Goal: Task Accomplishment & Management: Use online tool/utility

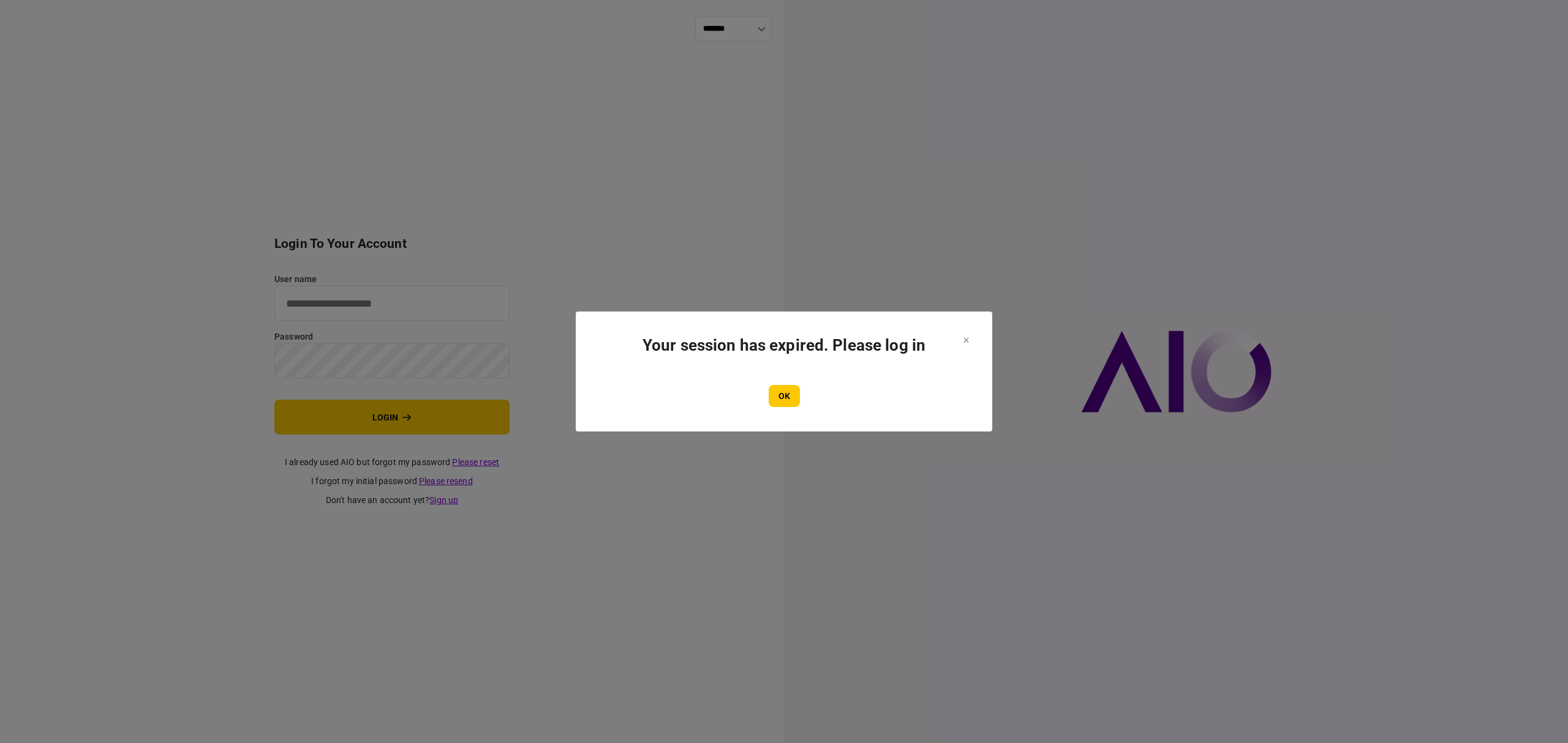
type input "*******"
click at [768, 396] on button "OK" at bounding box center [784, 396] width 31 height 22
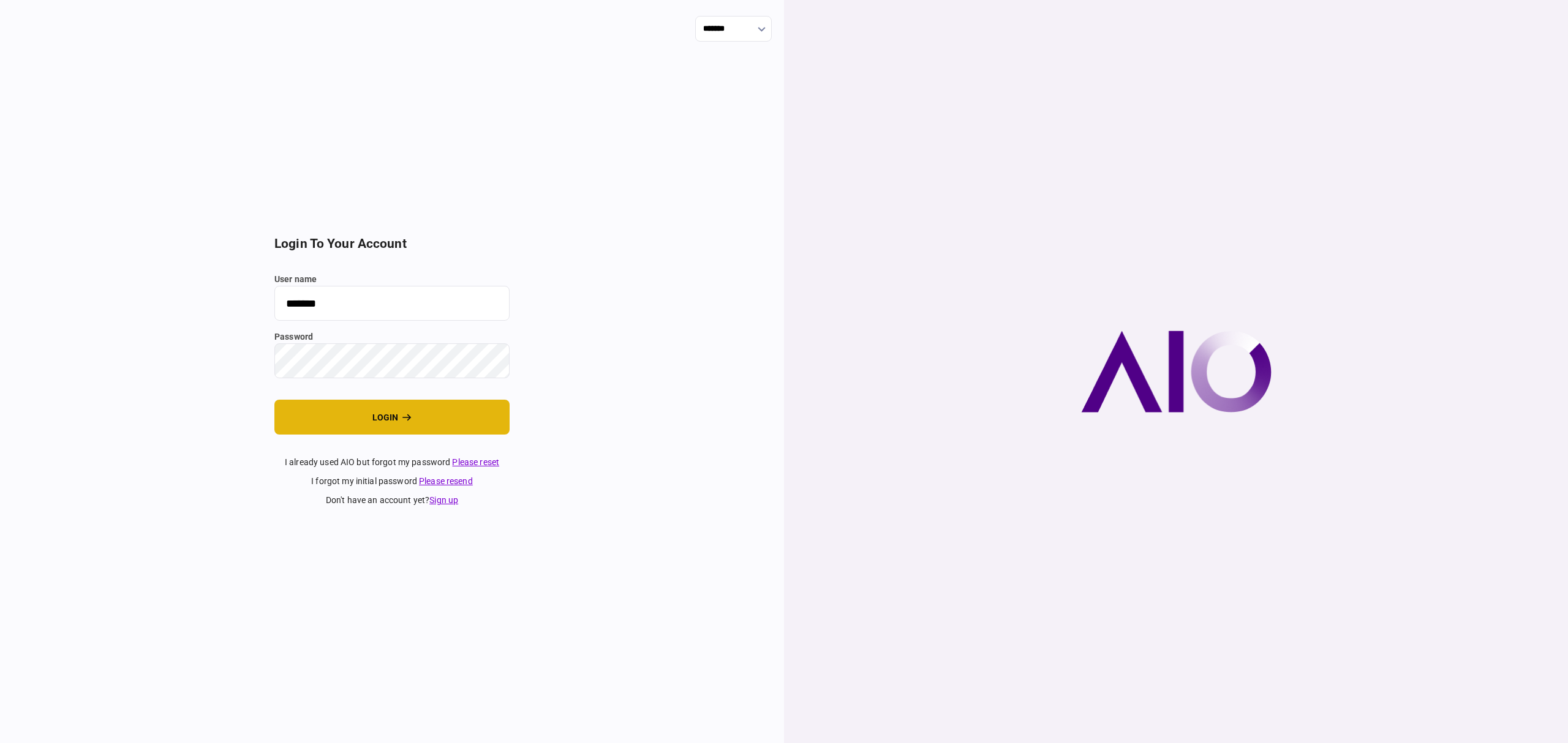
click at [396, 412] on button "login" at bounding box center [392, 418] width 235 height 35
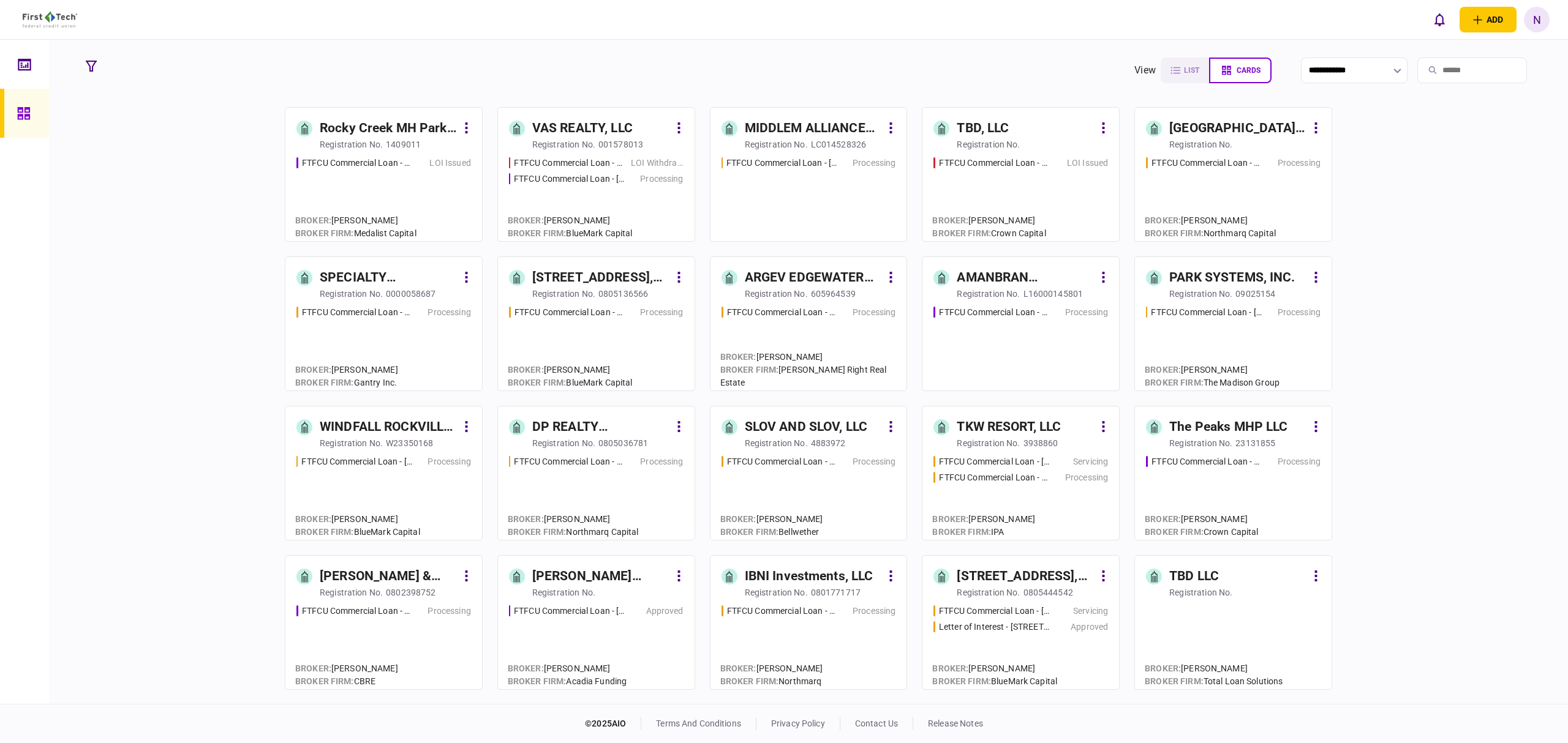
click at [361, 128] on div "Rocky Creek MH Park LLC" at bounding box center [388, 129] width 137 height 20
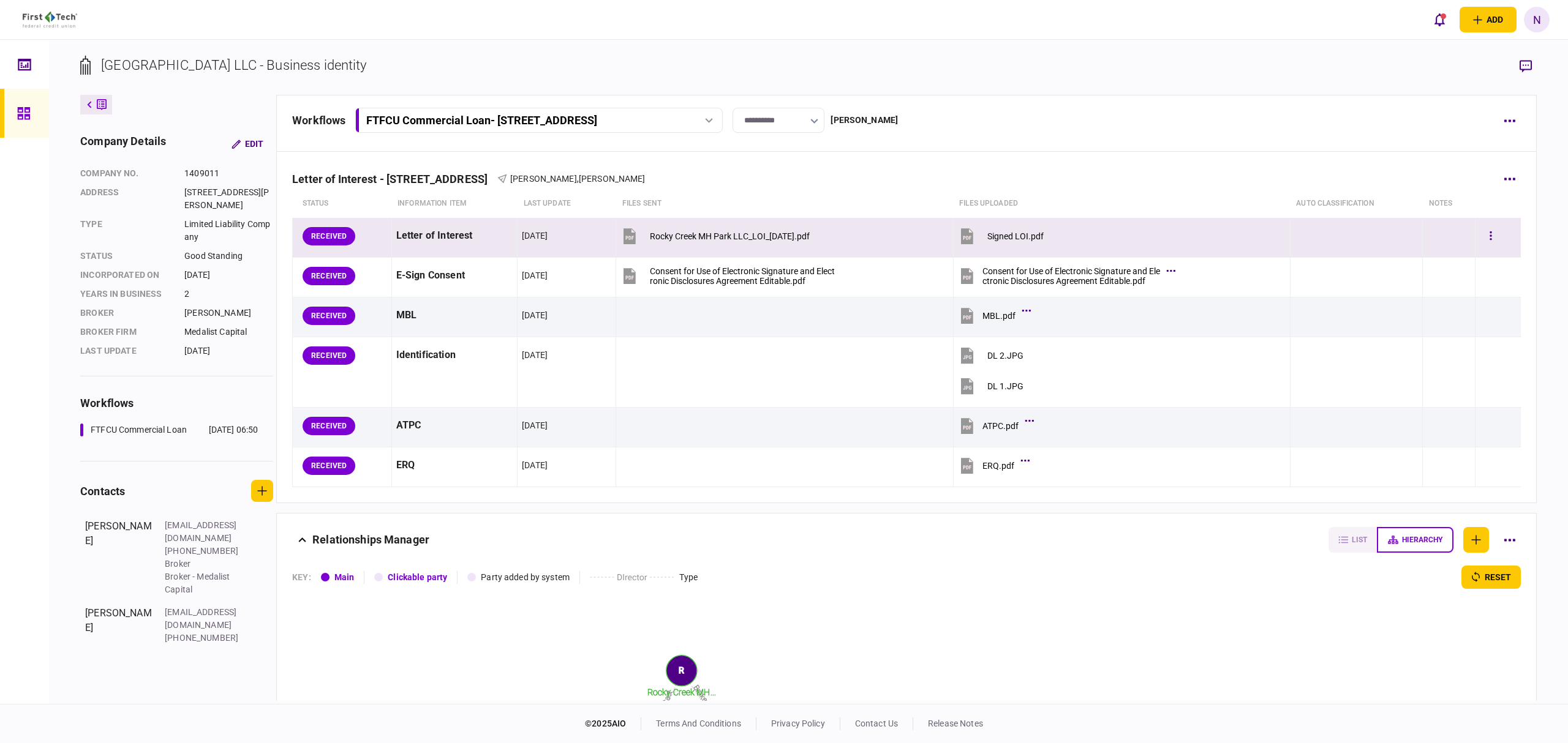
click at [986, 243] on button "Signed LOI.pdf" at bounding box center [1001, 236] width 86 height 28
click at [1490, 235] on icon "button" at bounding box center [1491, 236] width 3 height 11
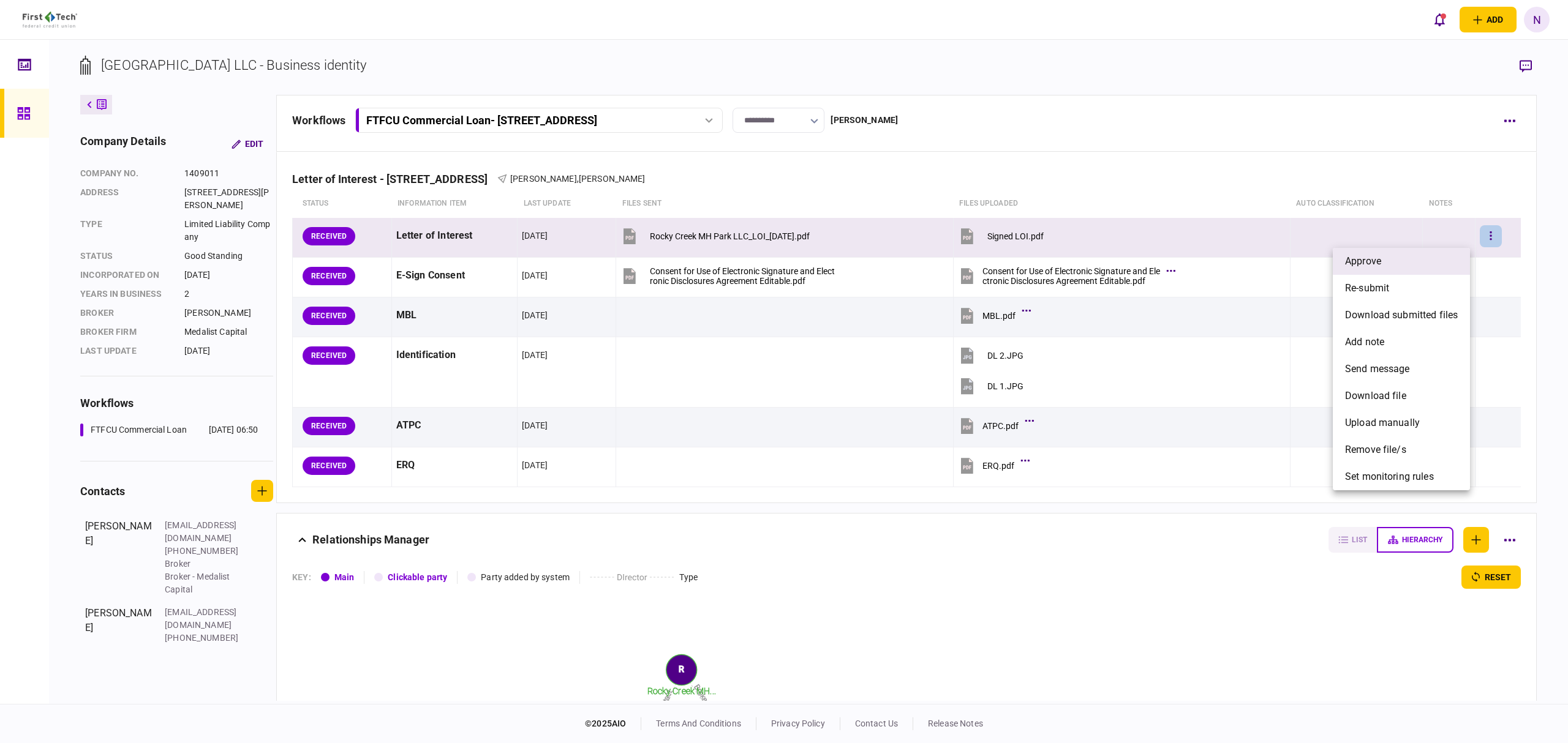
click at [1379, 256] on span "approve" at bounding box center [1364, 261] width 37 height 15
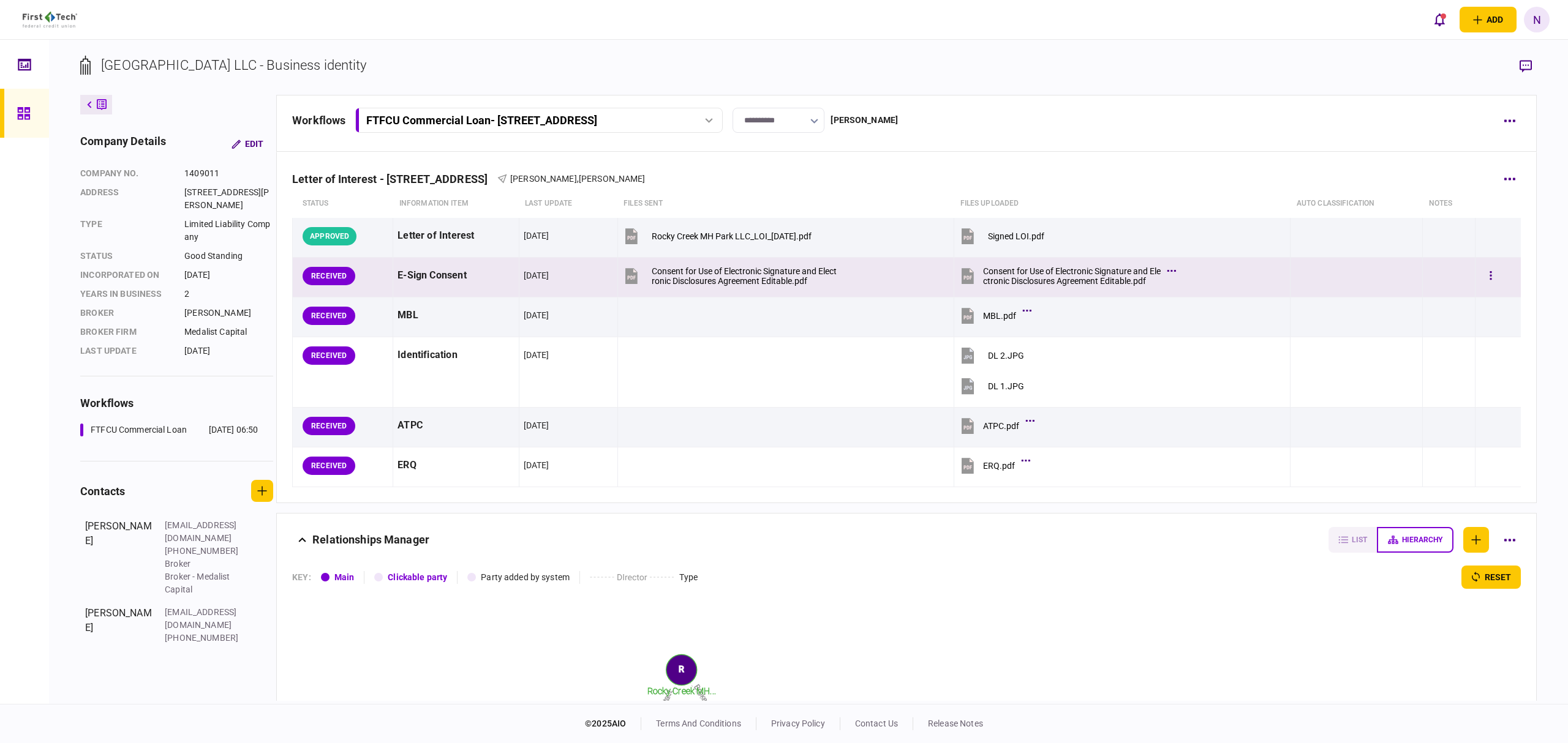
click at [1048, 271] on div "Consent for Use of Electronic Signature and Electronic Disclosures Agreement Ed…" at bounding box center [1072, 276] width 178 height 20
click at [1479, 278] on button "button" at bounding box center [1490, 276] width 22 height 22
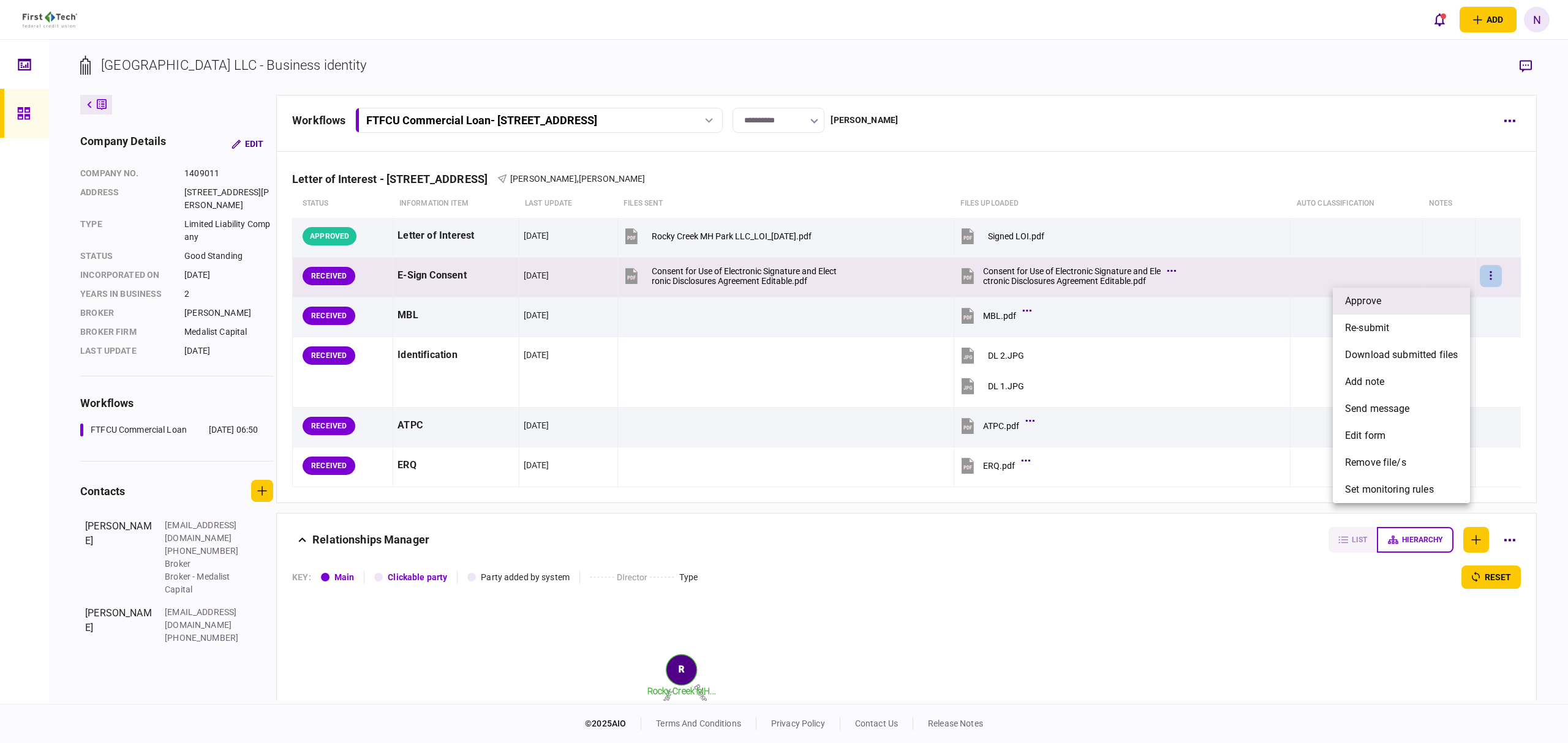
click at [1388, 309] on li "approve" at bounding box center [1401, 301] width 137 height 27
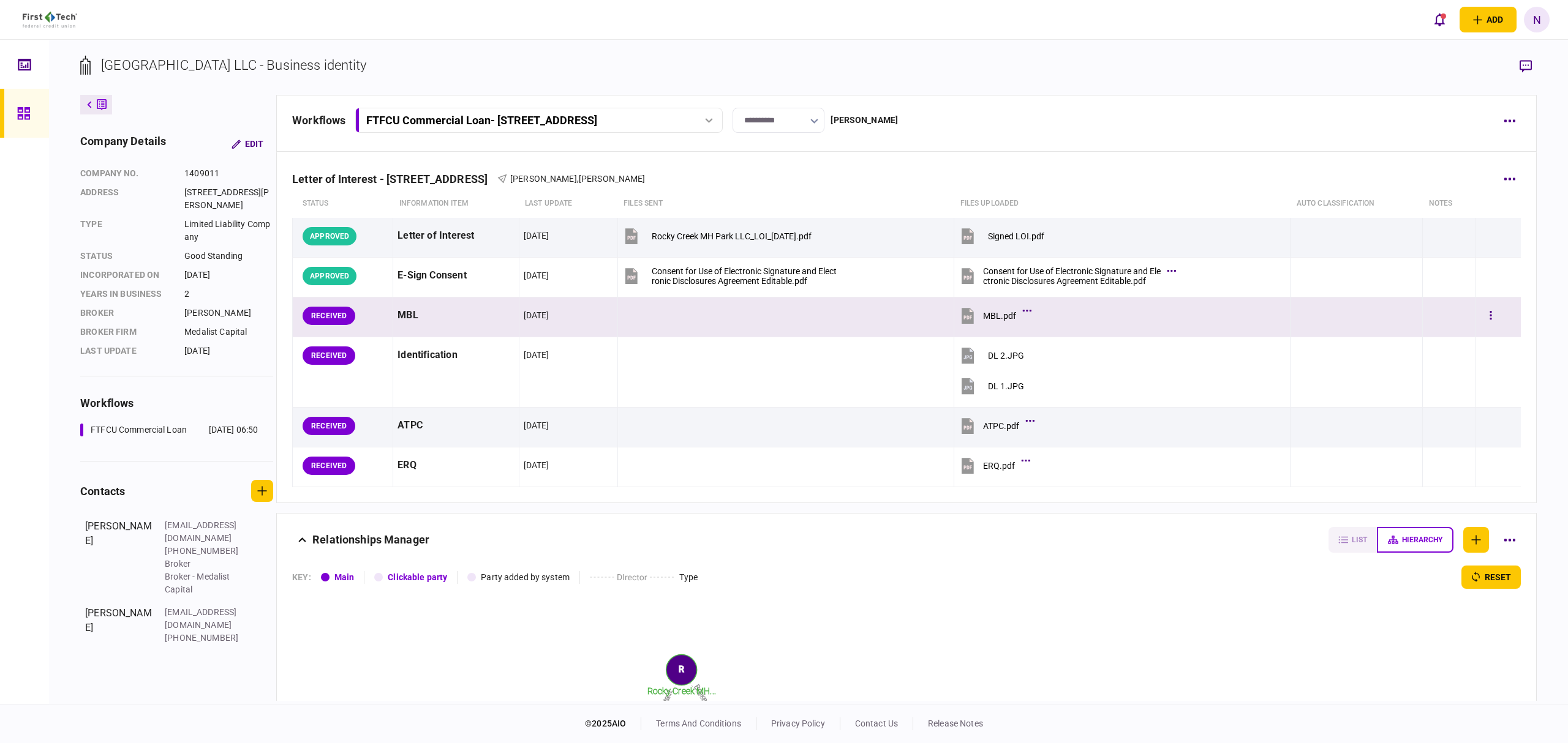
click at [983, 311] on div "MBL.pdf" at bounding box center [1000, 316] width 33 height 10
click at [1490, 319] on icon "button" at bounding box center [1491, 315] width 3 height 11
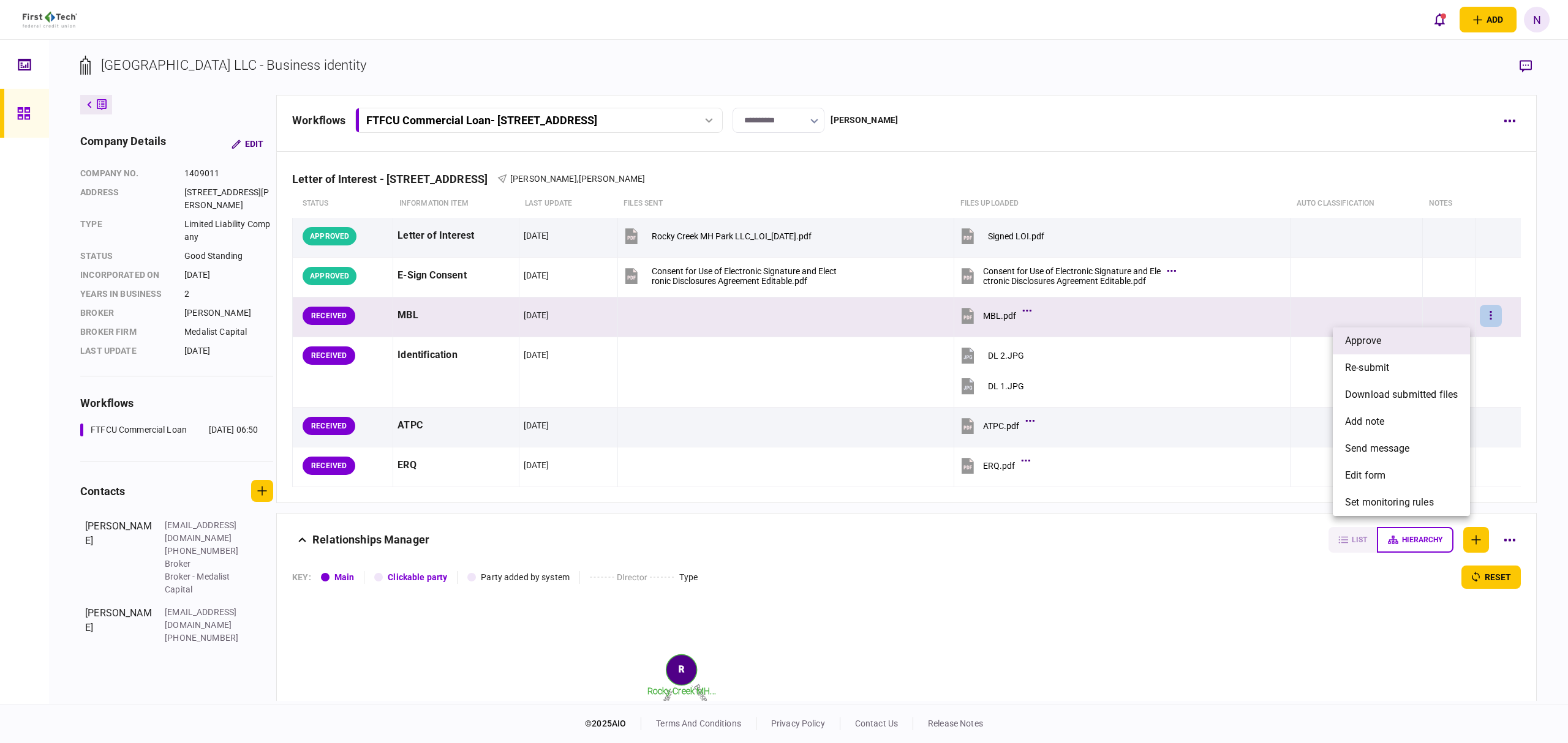
click at [1386, 341] on li "approve" at bounding box center [1401, 341] width 137 height 27
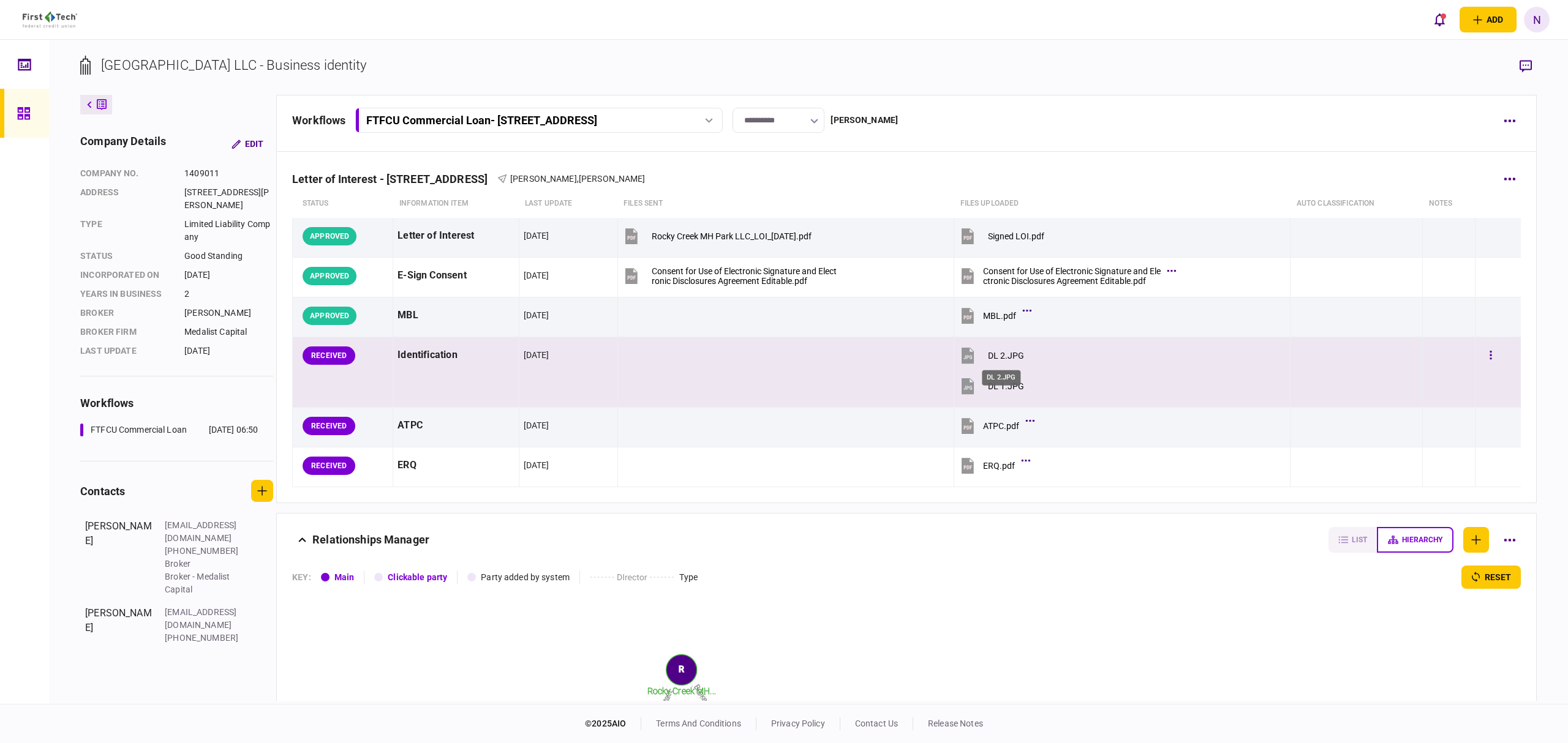
click at [1004, 356] on div "DL 2.JPG" at bounding box center [1006, 355] width 37 height 10
drag, startPoint x: 1001, startPoint y: 388, endPoint x: 822, endPoint y: 394, distance: 179.1
click at [1001, 388] on div "DL 1.JPG" at bounding box center [1006, 385] width 37 height 10
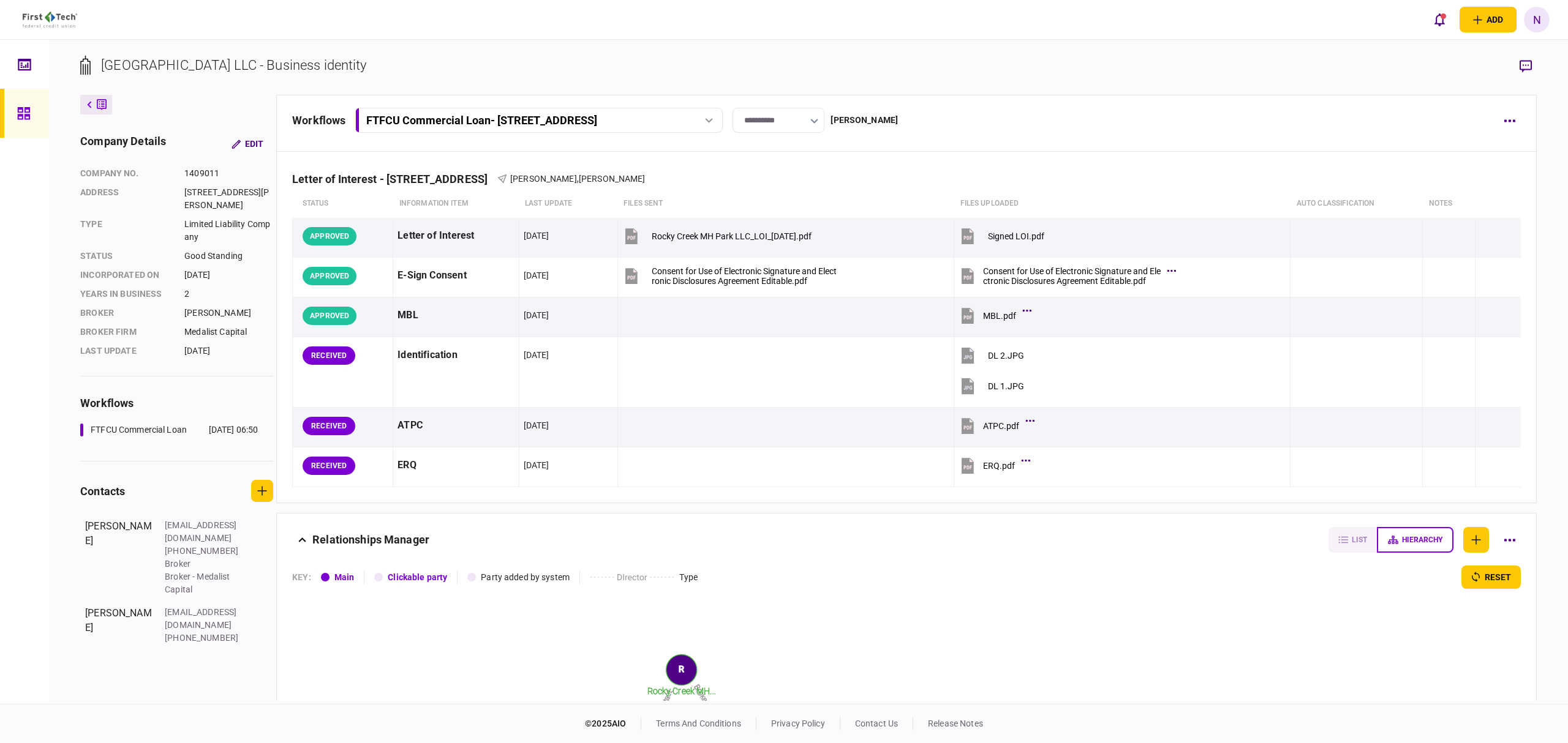
click at [1179, 73] on section "[GEOGRAPHIC_DATA] LLC - Business identity" at bounding box center [808, 75] width 1457 height 40
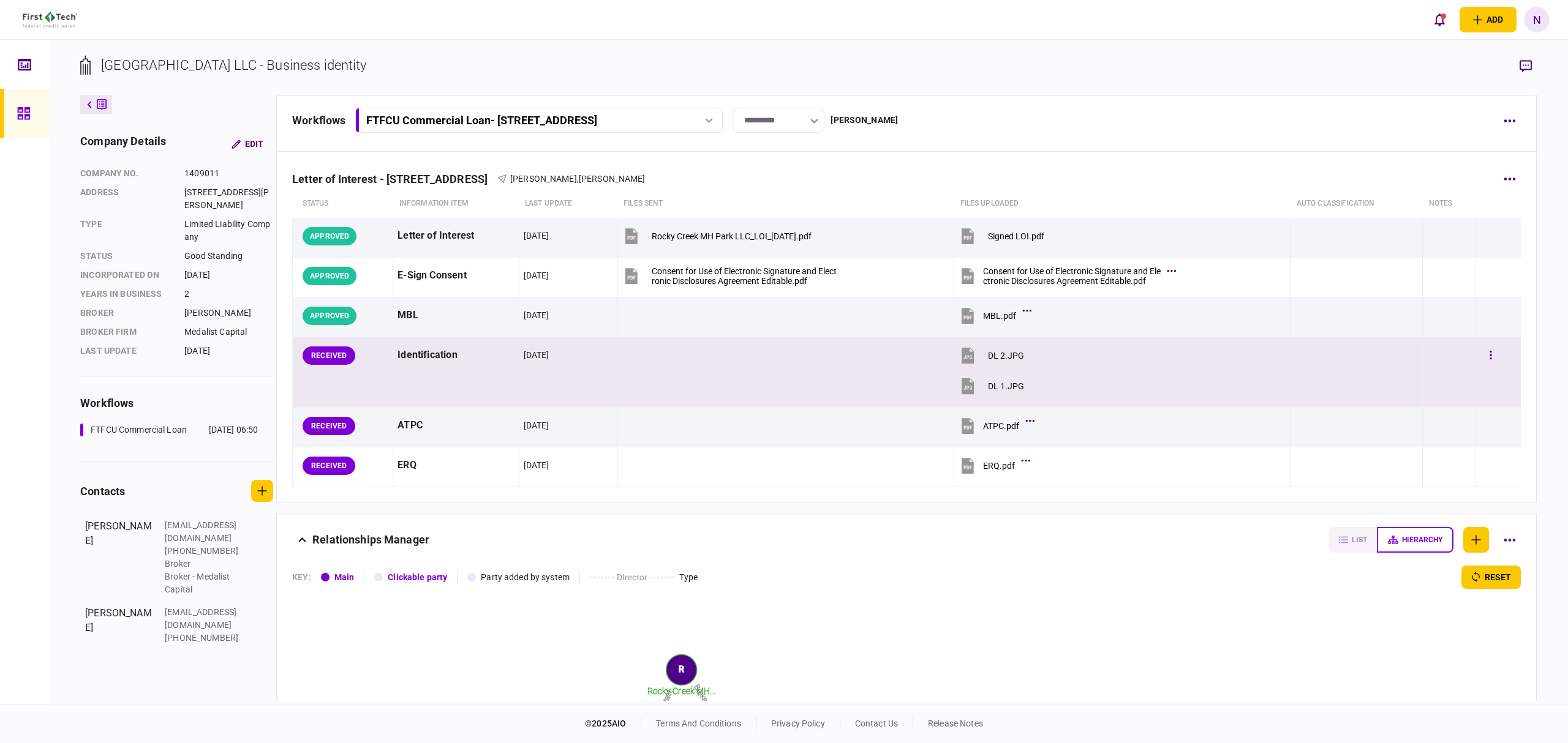
click at [1002, 378] on button "DL 1.JPG" at bounding box center [990, 386] width 65 height 28
click at [1007, 358] on div "DL 2.JPG" at bounding box center [1006, 355] width 37 height 10
click at [1485, 357] on button "button" at bounding box center [1490, 355] width 22 height 22
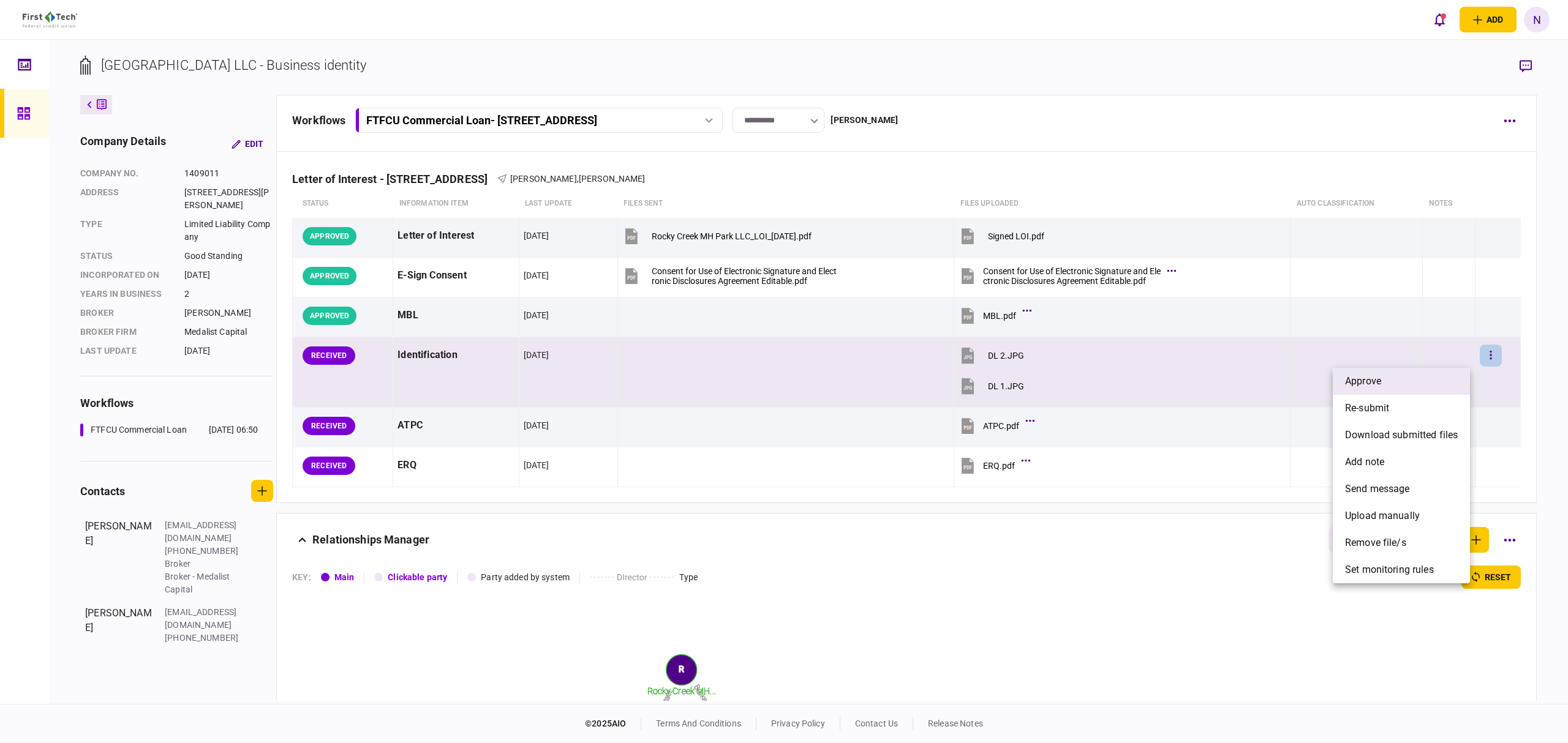
click at [1365, 378] on span "approve" at bounding box center [1364, 381] width 37 height 15
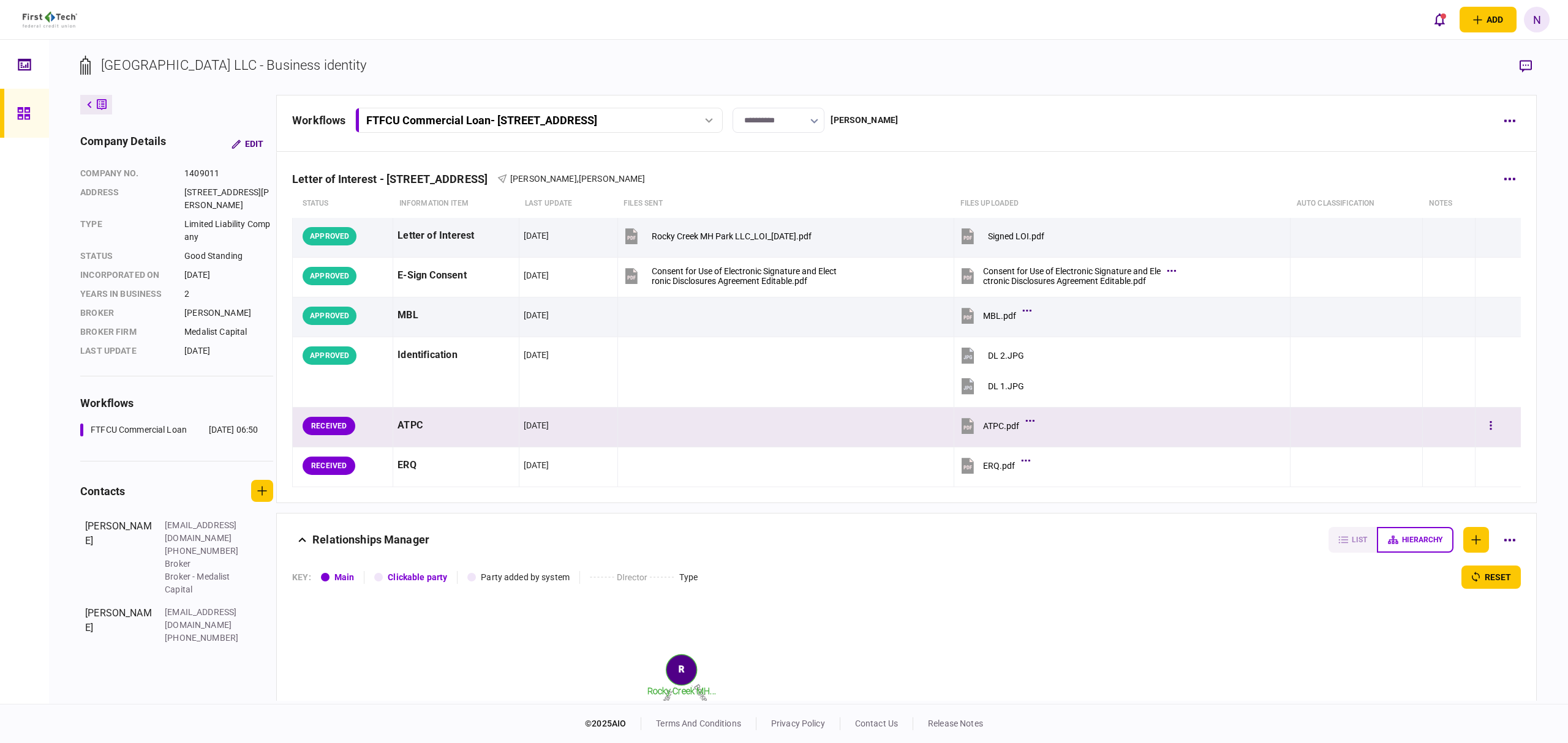
click at [993, 436] on button "ATPC.pdf" at bounding box center [995, 426] width 73 height 28
click at [1485, 435] on button "button" at bounding box center [1490, 425] width 22 height 22
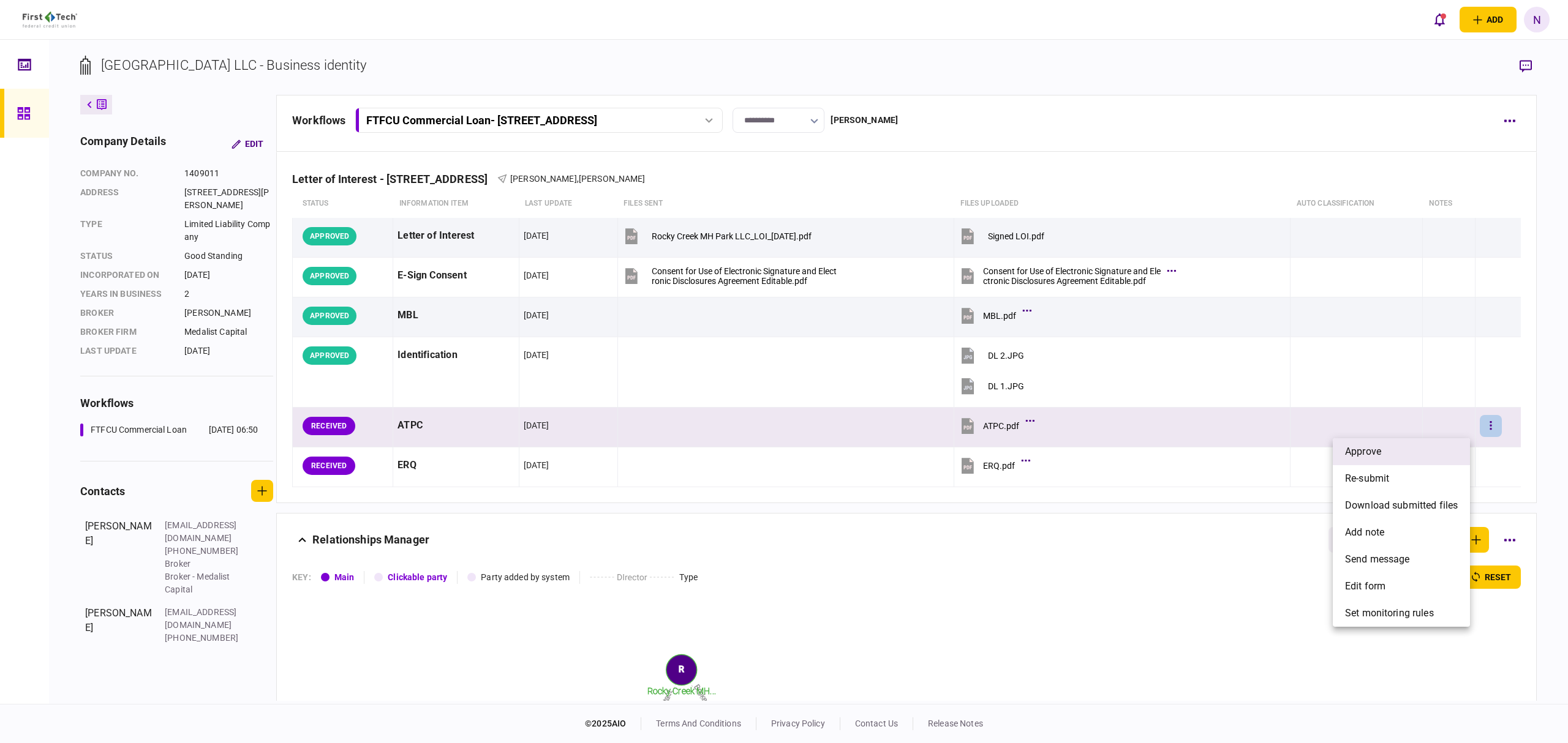
click at [1368, 445] on span "approve" at bounding box center [1364, 452] width 37 height 15
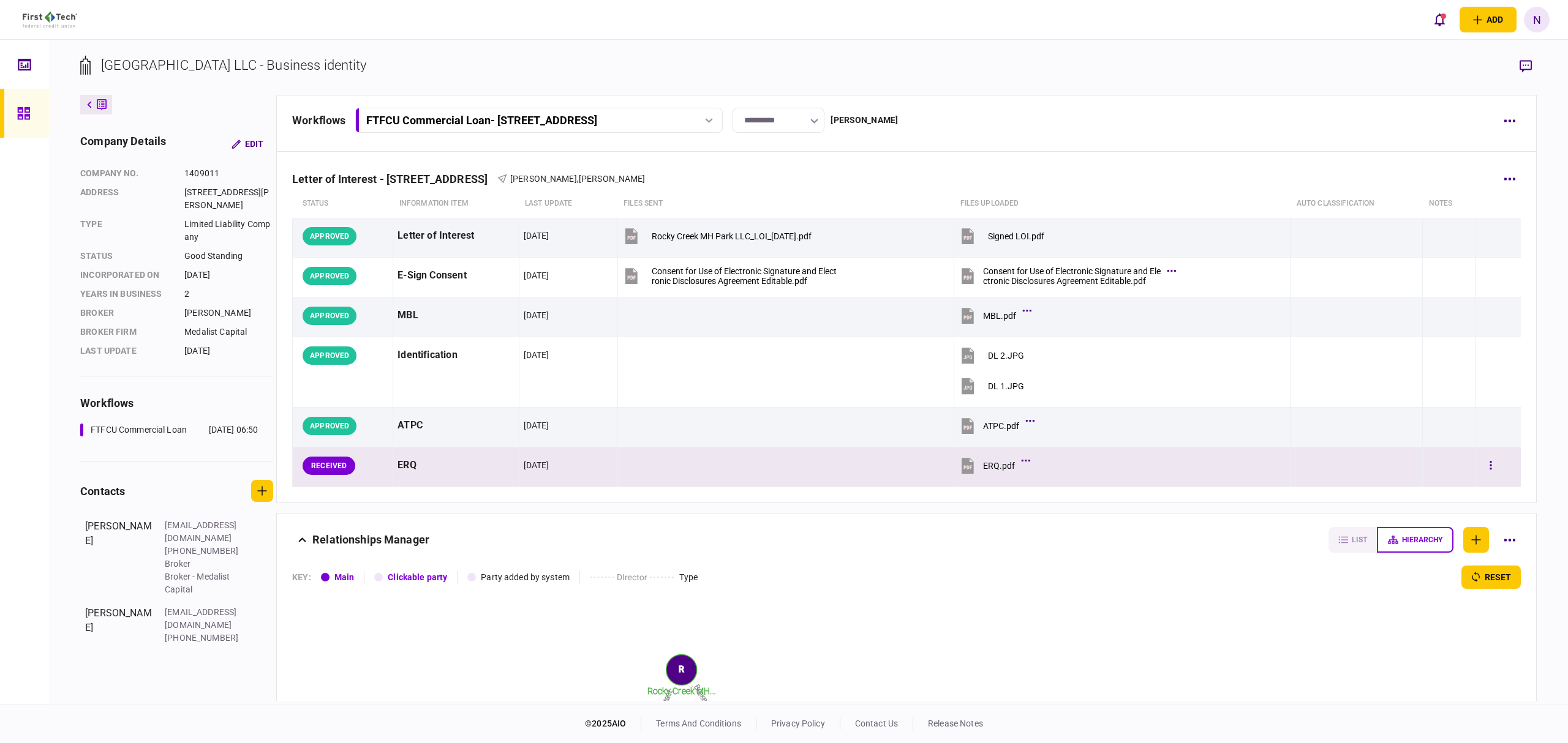
click at [998, 461] on div "ERQ.pdf" at bounding box center [999, 465] width 32 height 10
drag, startPoint x: 1494, startPoint y: 466, endPoint x: 1478, endPoint y: 469, distance: 16.3
click at [1494, 466] on div at bounding box center [1498, 465] width 37 height 28
click at [1479, 469] on button "button" at bounding box center [1490, 465] width 22 height 22
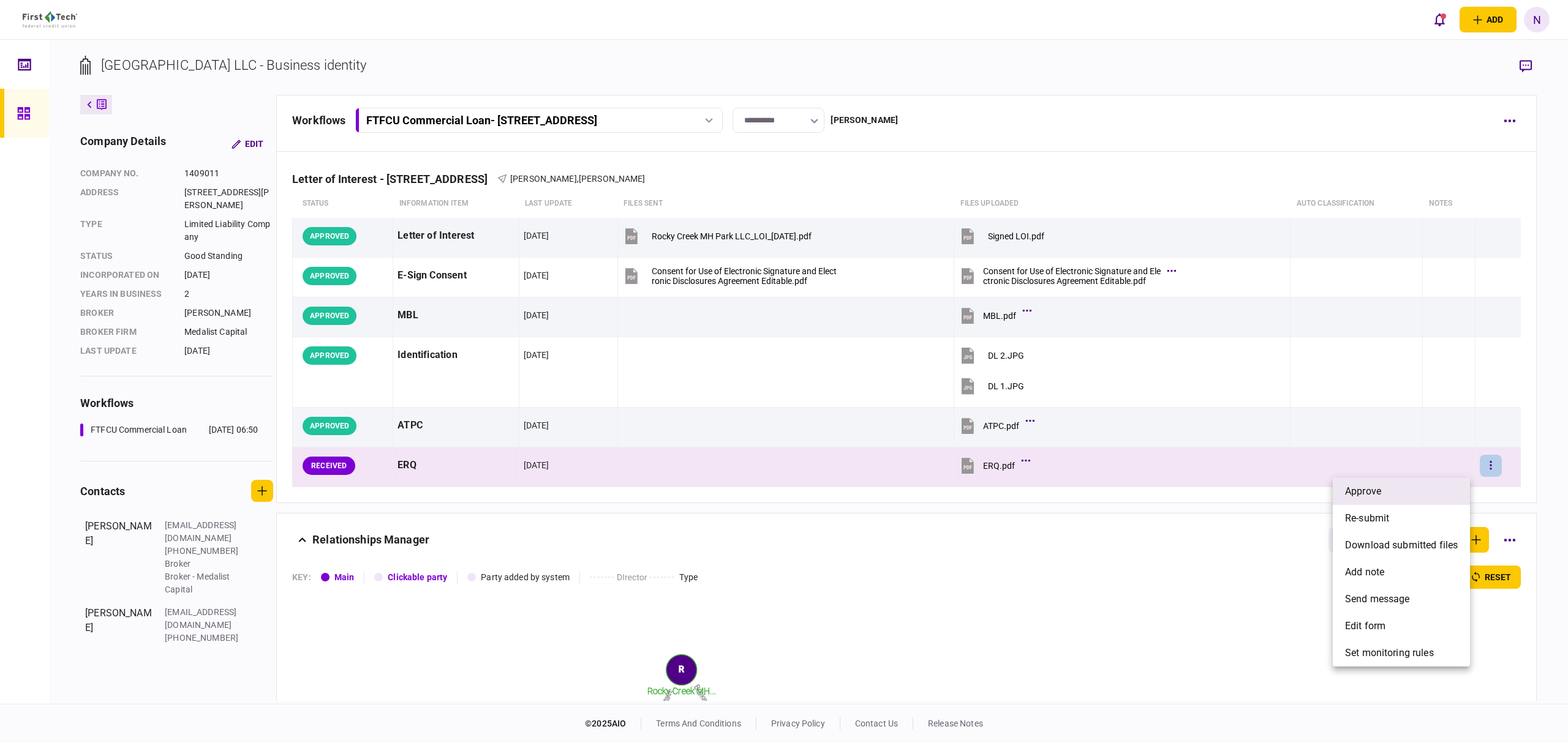
click at [1398, 495] on li "approve" at bounding box center [1401, 492] width 137 height 27
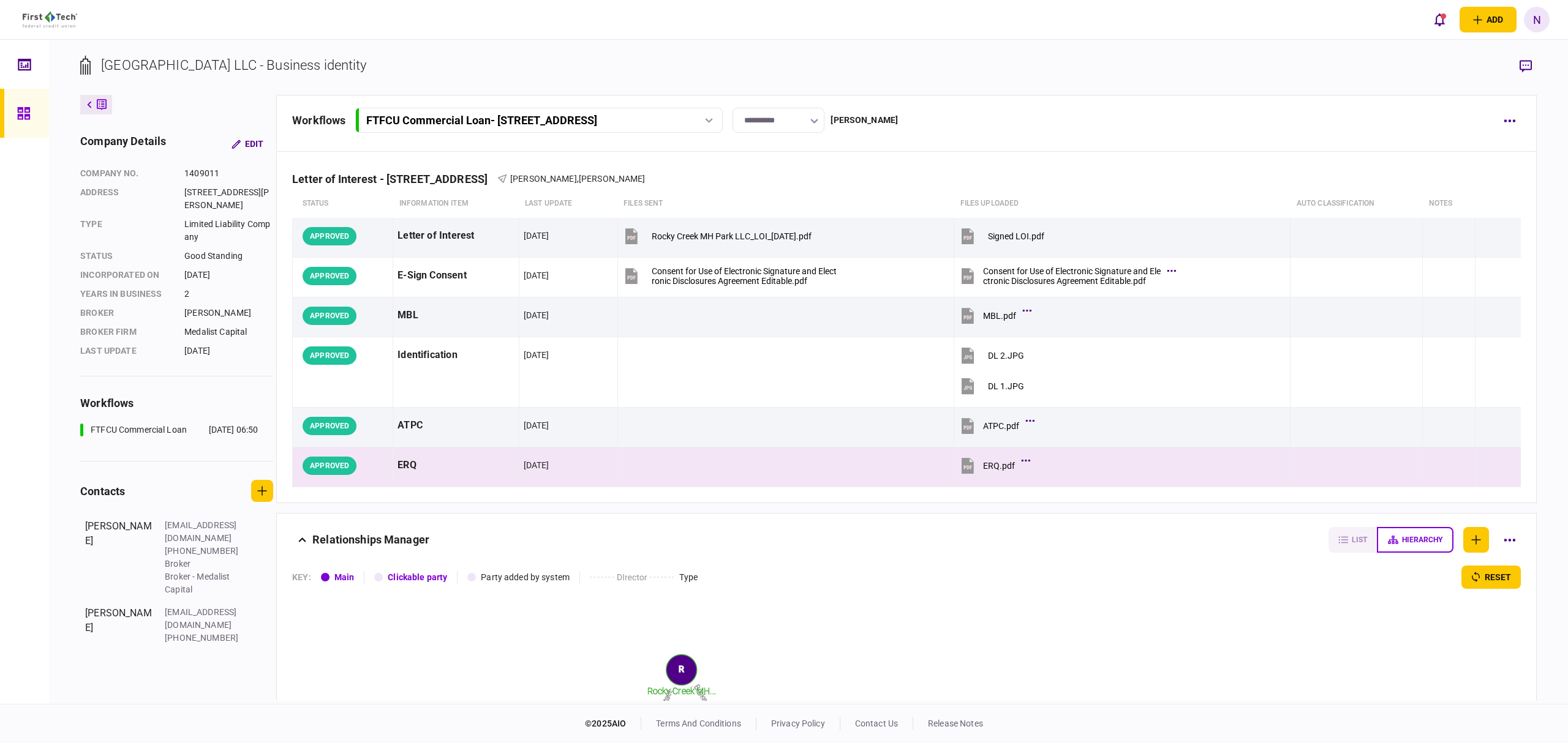
click at [13, 108] on link at bounding box center [24, 113] width 49 height 49
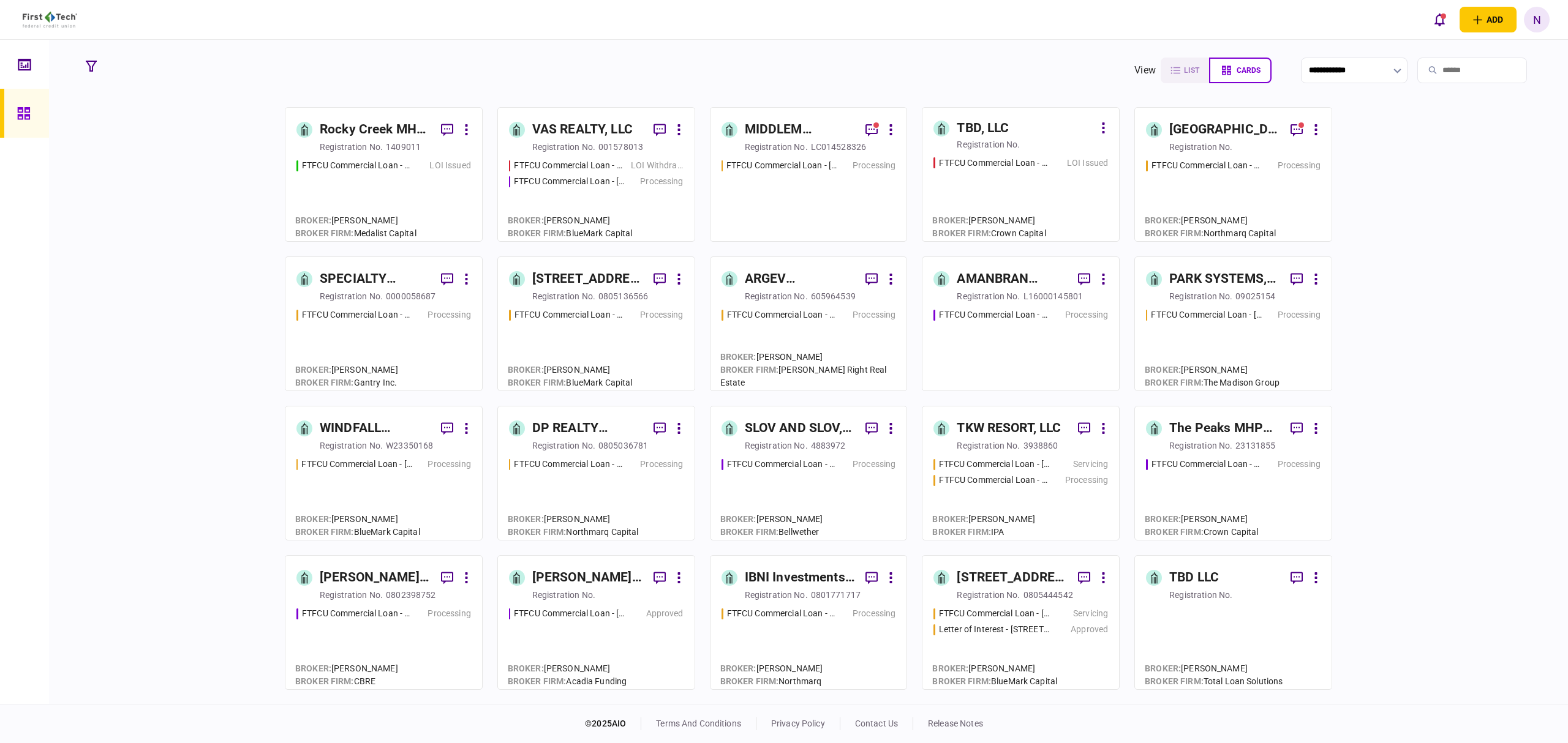
click at [1023, 441] on div "3938860" at bounding box center [1041, 445] width 35 height 12
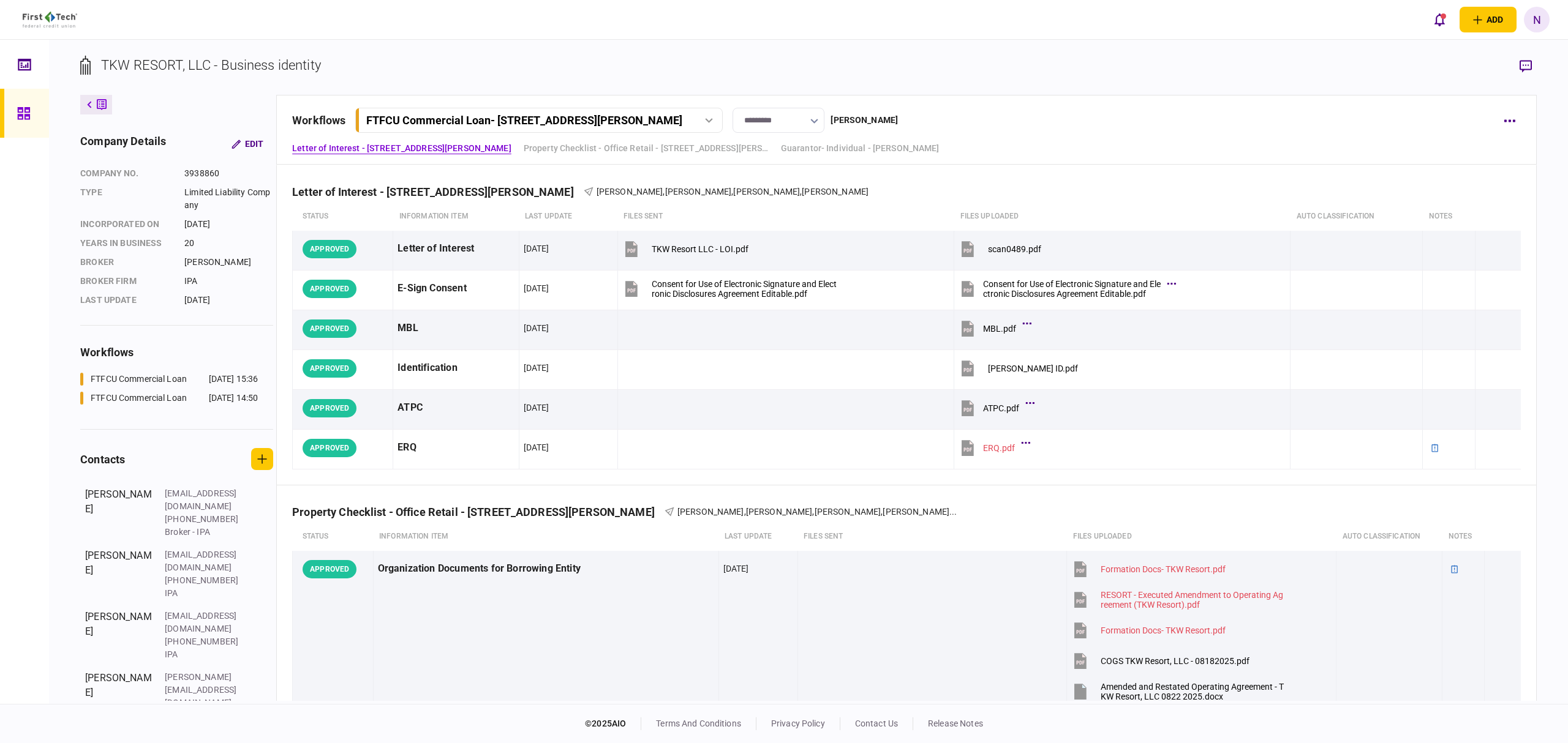
click at [20, 110] on icon at bounding box center [23, 113] width 13 height 14
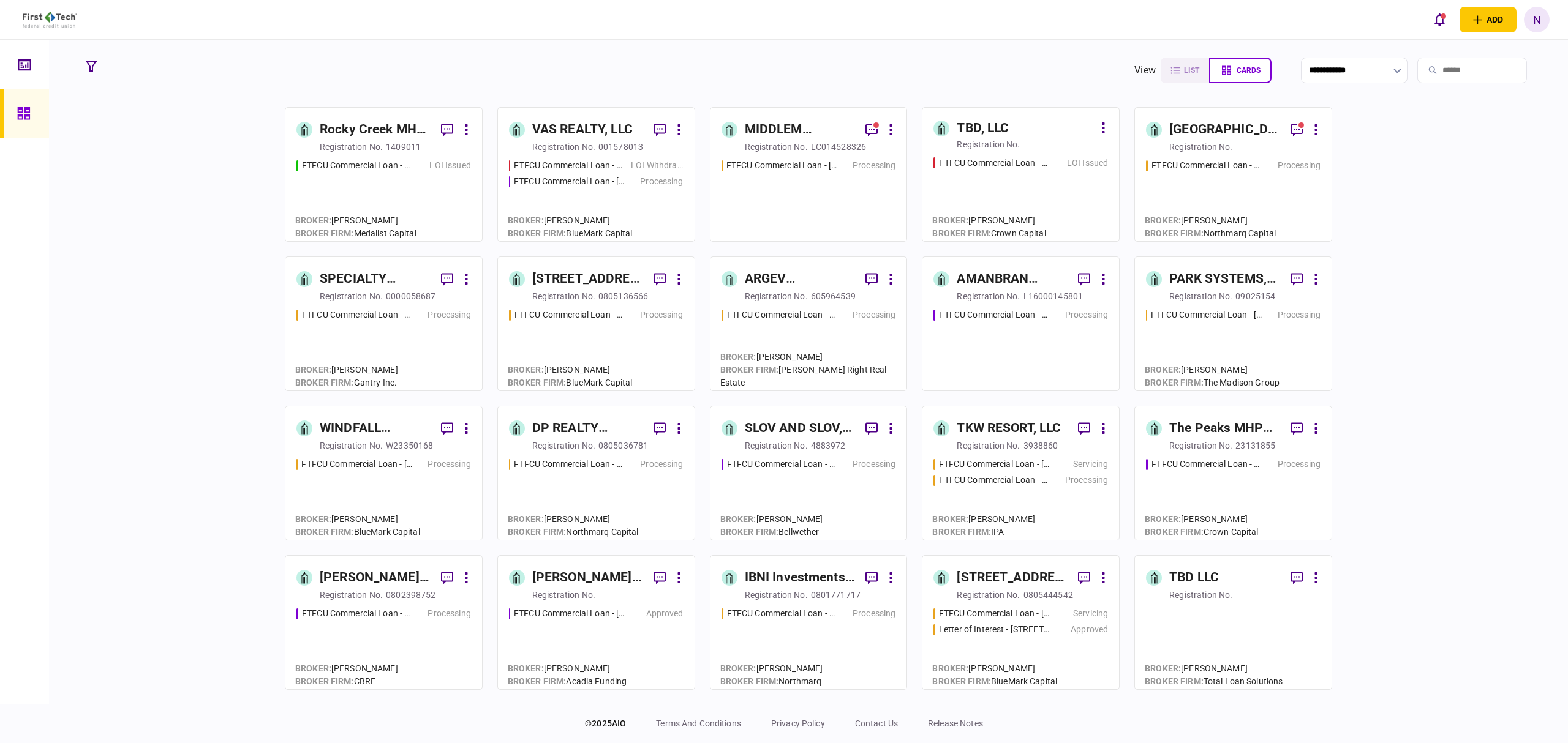
click at [1048, 301] on div "L16000145801" at bounding box center [1053, 297] width 60 height 12
